Goal: Task Accomplishment & Management: Manage account settings

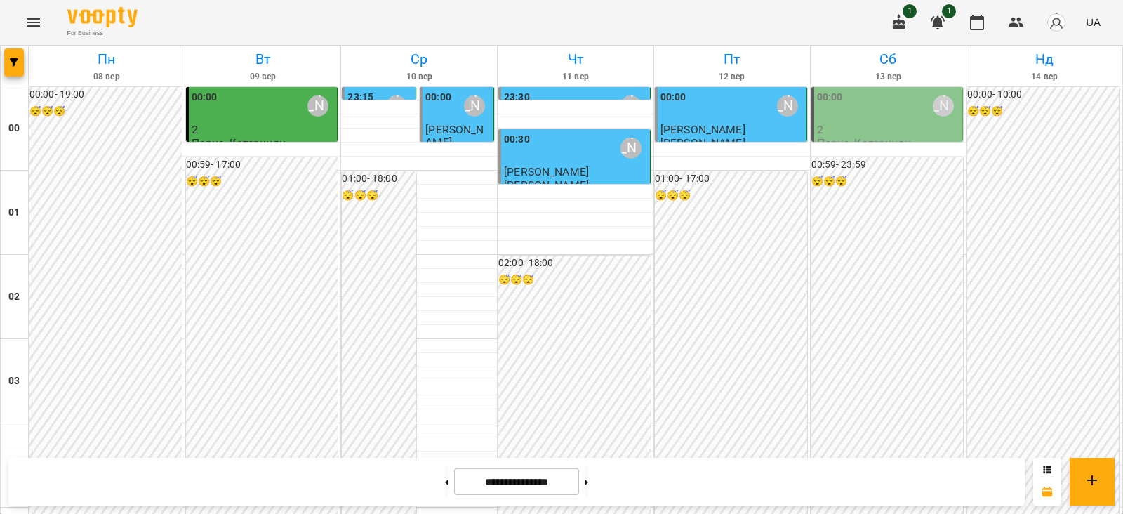
scroll to position [1393, 0]
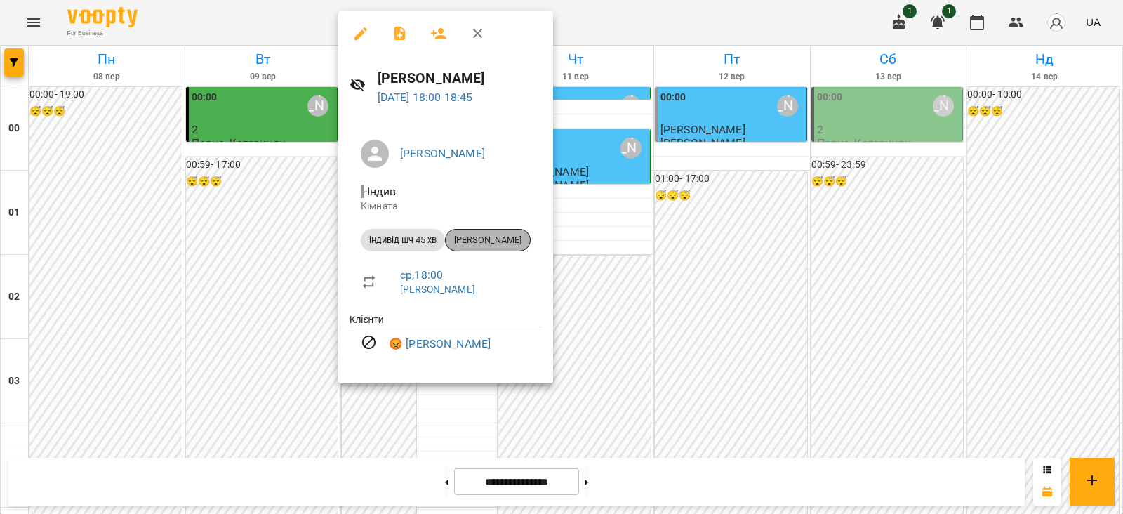
click at [488, 237] on span "[PERSON_NAME]" at bounding box center [488, 240] width 84 height 13
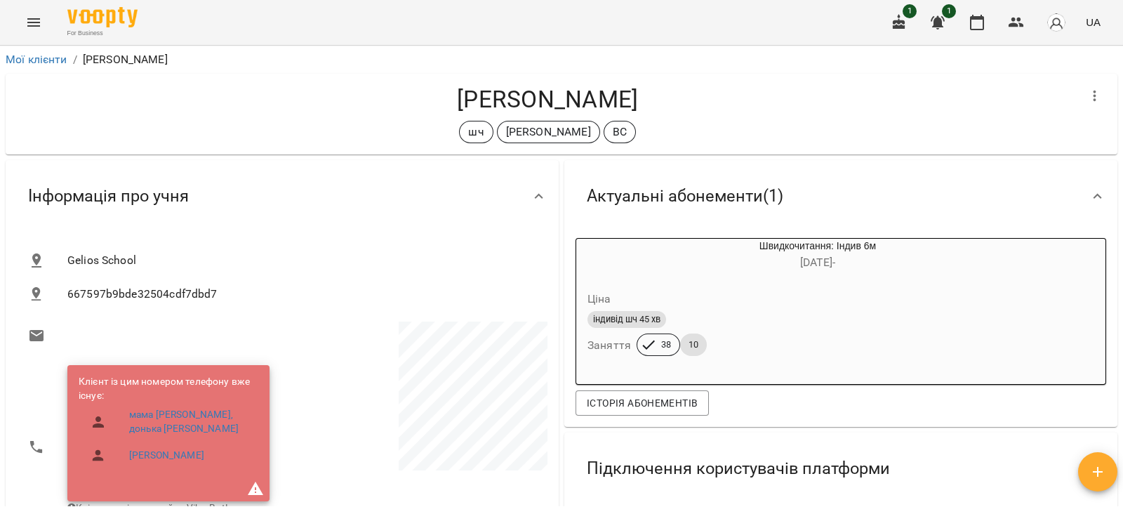
drag, startPoint x: 666, startPoint y: 101, endPoint x: 435, endPoint y: 110, distance: 231.0
click at [435, 110] on h4 "[PERSON_NAME]" at bounding box center [547, 99] width 1061 height 29
copy h4 "[PERSON_NAME]"
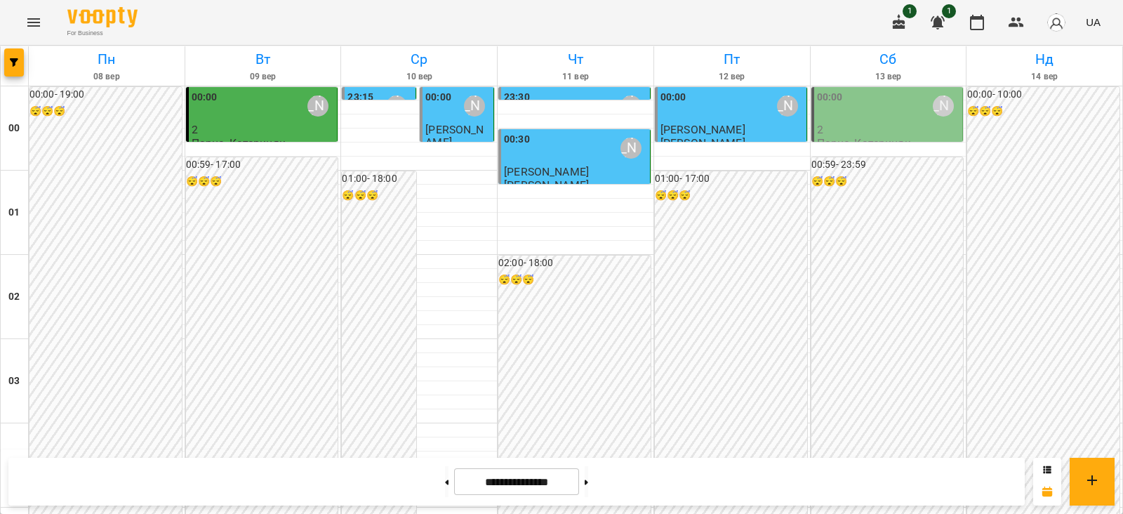
scroll to position [1656, 0]
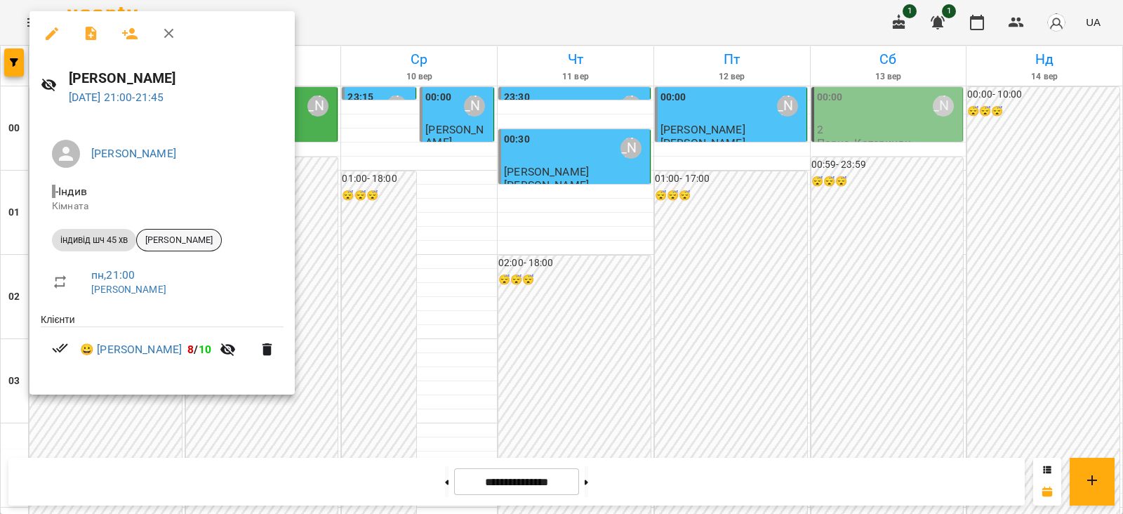
click at [182, 242] on span "[PERSON_NAME]" at bounding box center [179, 240] width 84 height 13
